Goal: Information Seeking & Learning: Learn about a topic

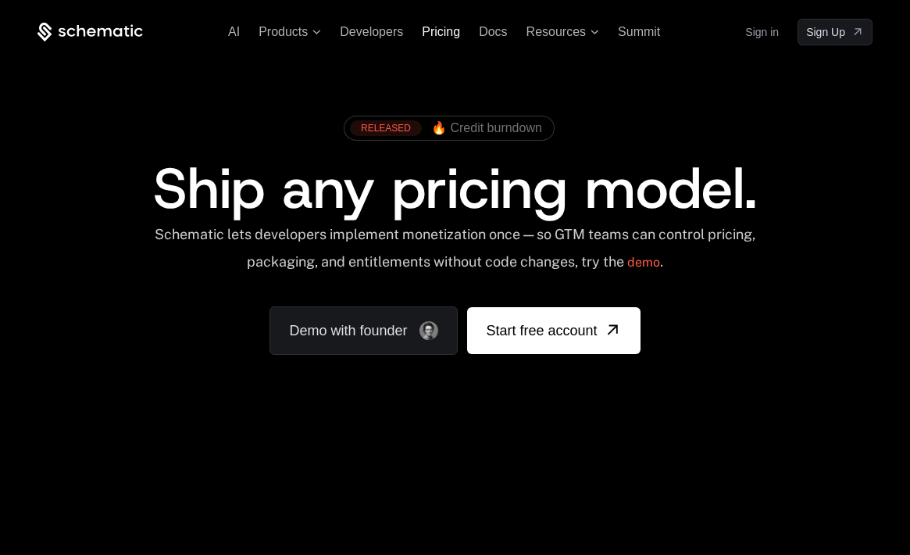
click at [441, 31] on span "Pricing" at bounding box center [441, 31] width 38 height 13
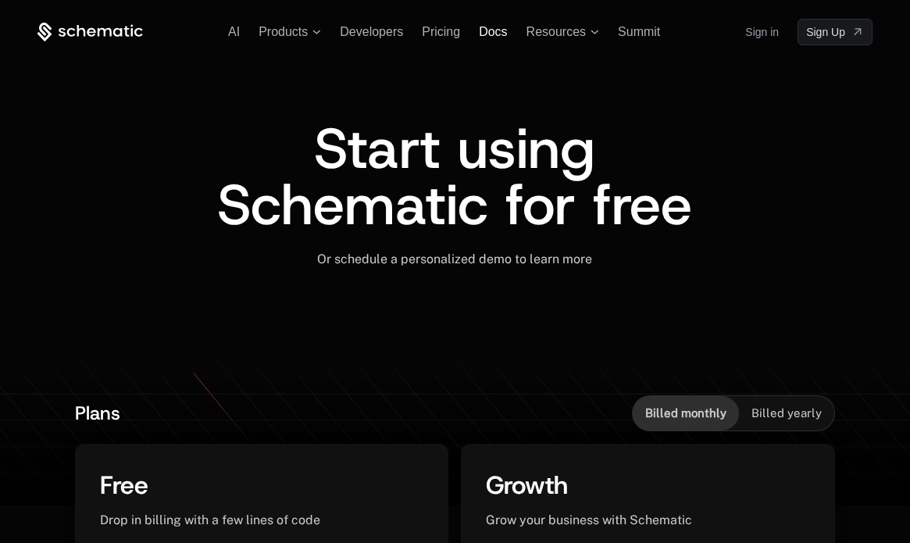
click at [493, 31] on span "Docs" at bounding box center [493, 31] width 28 height 13
